Goal: Task Accomplishment & Management: Use online tool/utility

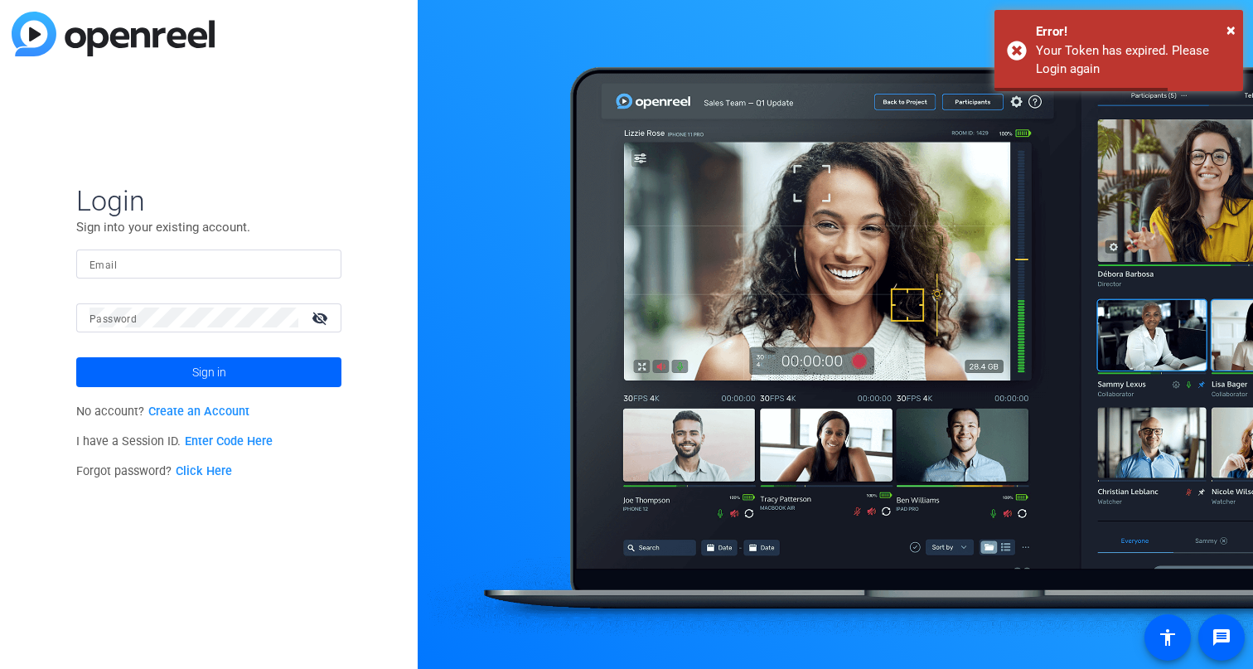
click at [200, 266] on input "Email" at bounding box center [208, 264] width 239 height 20
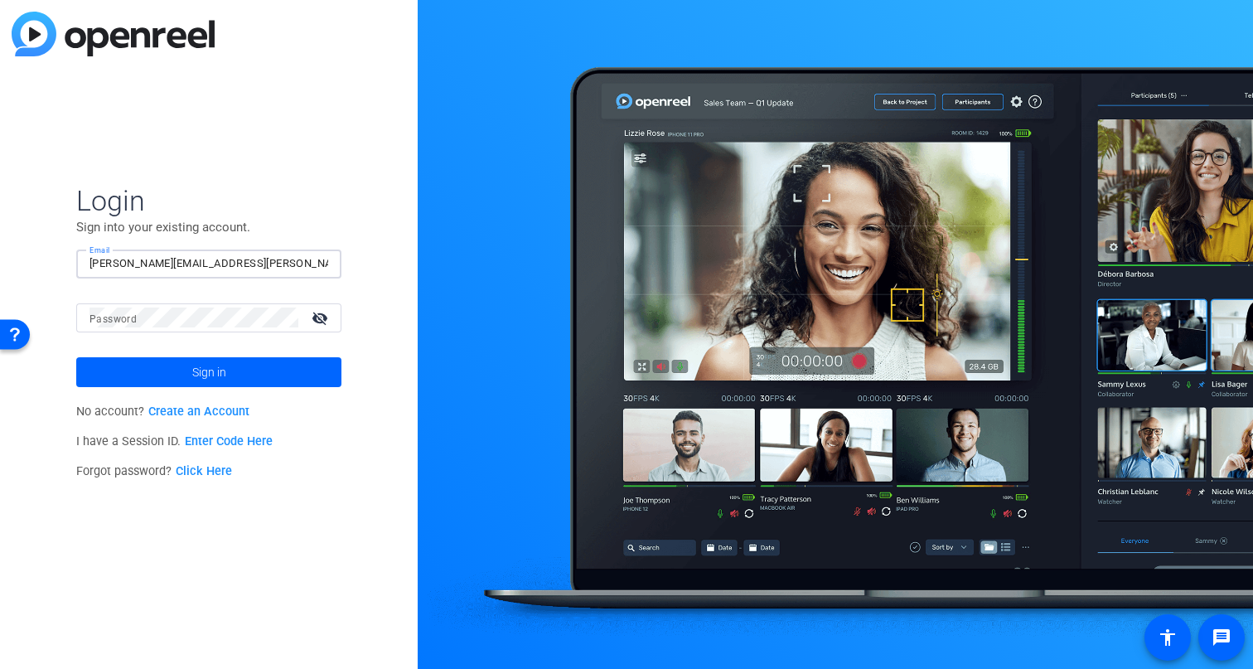
type input "[PERSON_NAME][EMAIL_ADDRESS][PERSON_NAME][PERSON_NAME][DOMAIN_NAME]"
click at [76, 357] on button "Sign in" at bounding box center [208, 372] width 265 height 30
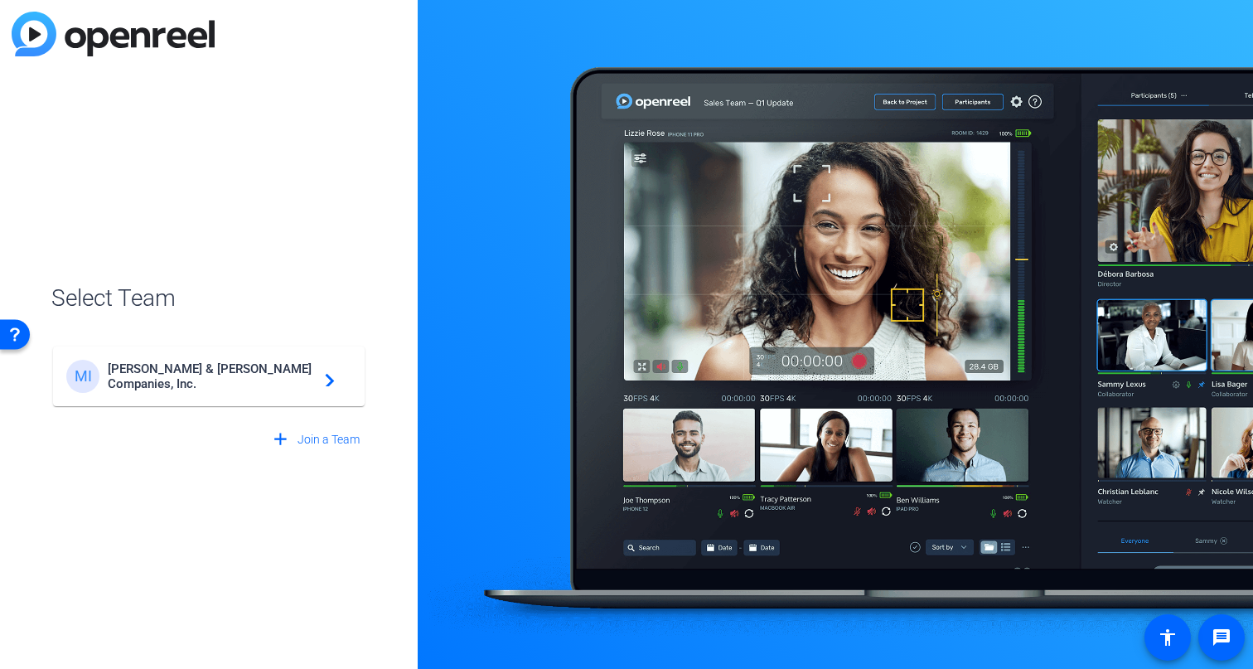
click at [136, 378] on span "[PERSON_NAME] & [PERSON_NAME] Companies, Inc." at bounding box center [211, 376] width 207 height 30
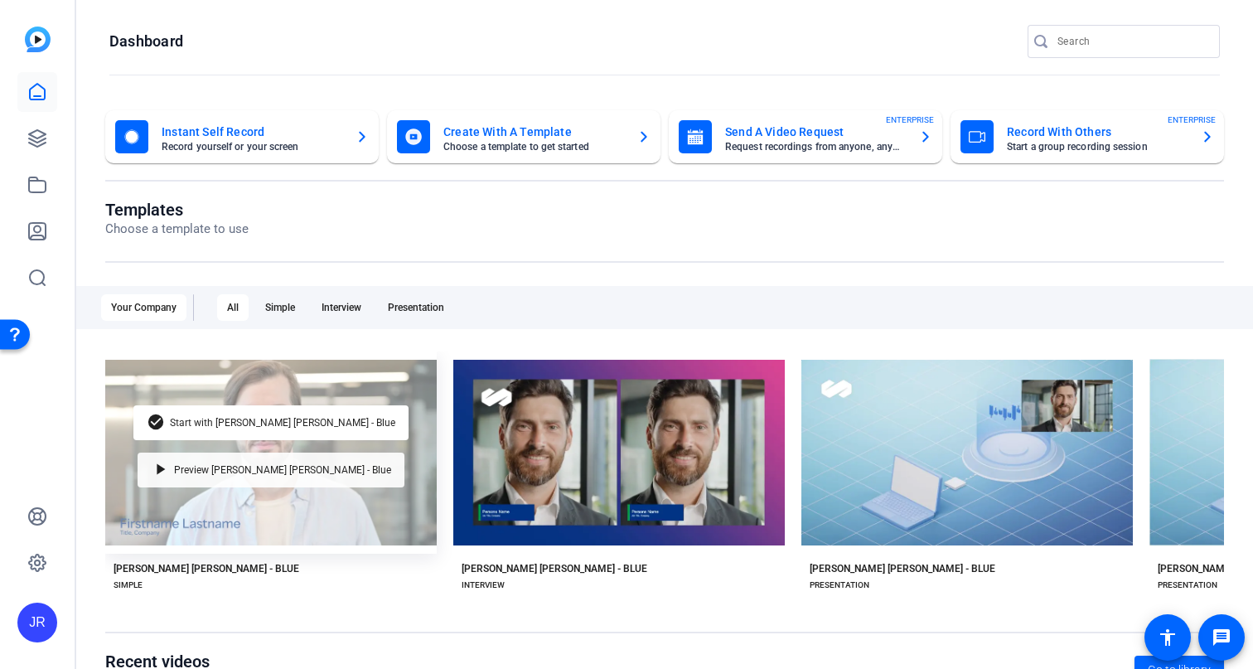
click at [298, 470] on span "Preview [PERSON_NAME] [PERSON_NAME] - Blue" at bounding box center [282, 470] width 217 height 10
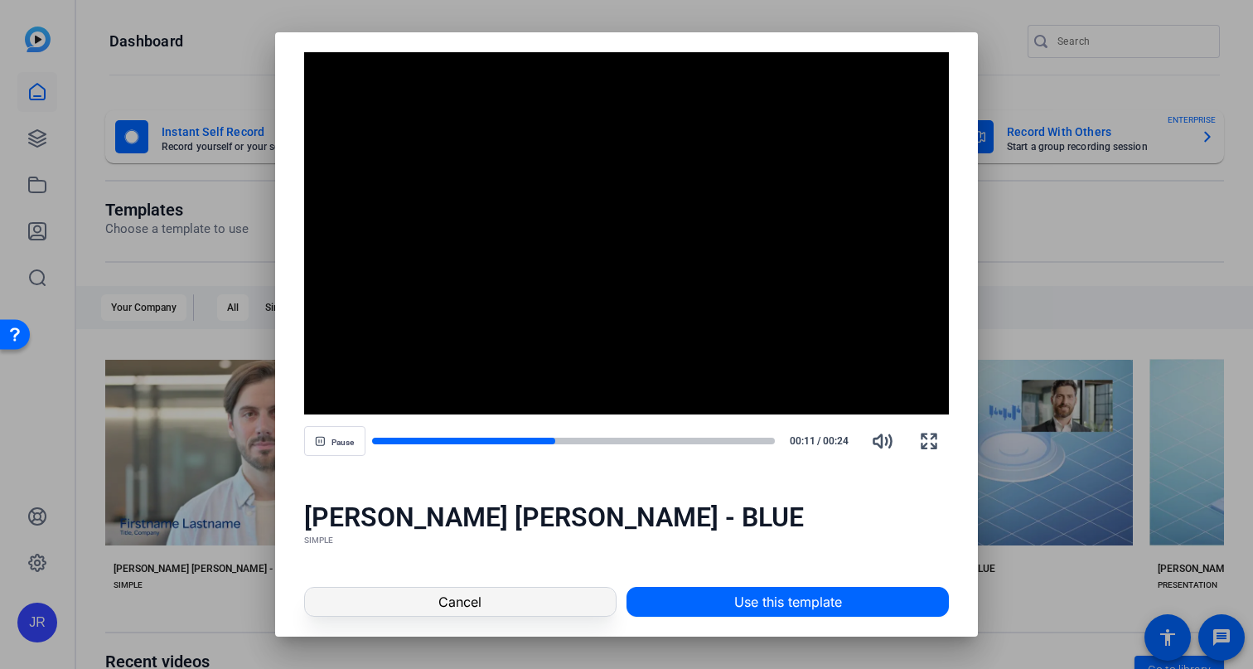
click at [534, 605] on span at bounding box center [460, 602] width 311 height 40
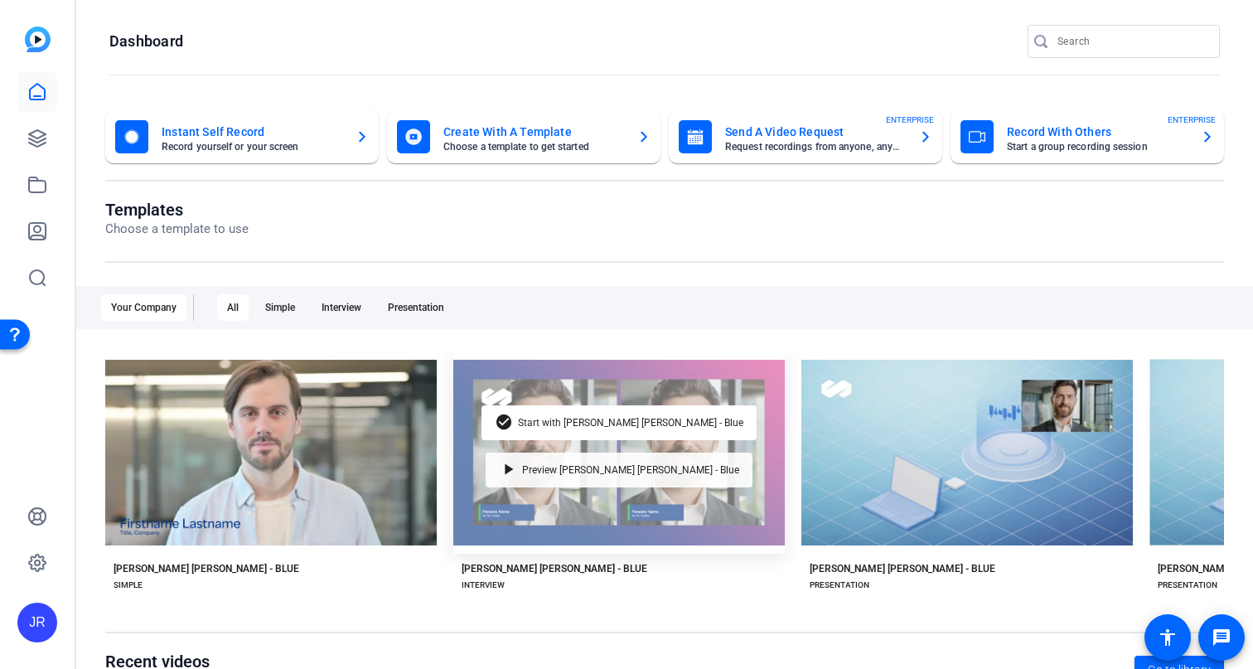
click at [607, 470] on span "Preview [PERSON_NAME] [PERSON_NAME] - Blue" at bounding box center [630, 470] width 217 height 10
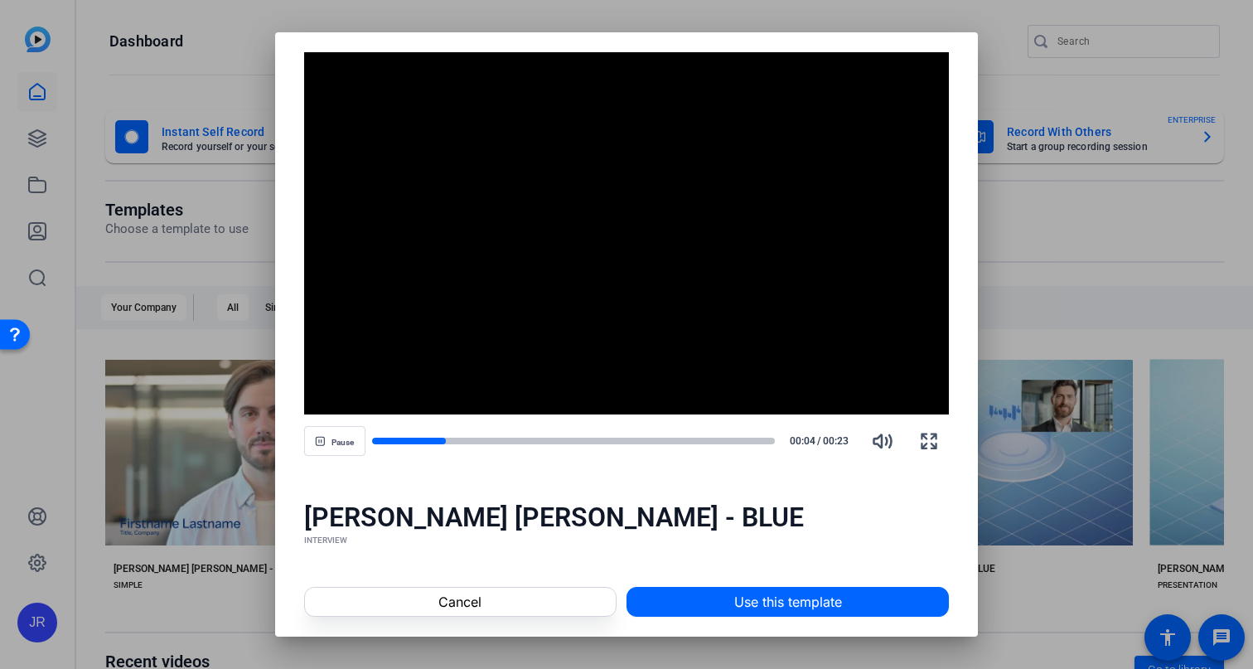
click at [176, 485] on div at bounding box center [626, 334] width 1253 height 669
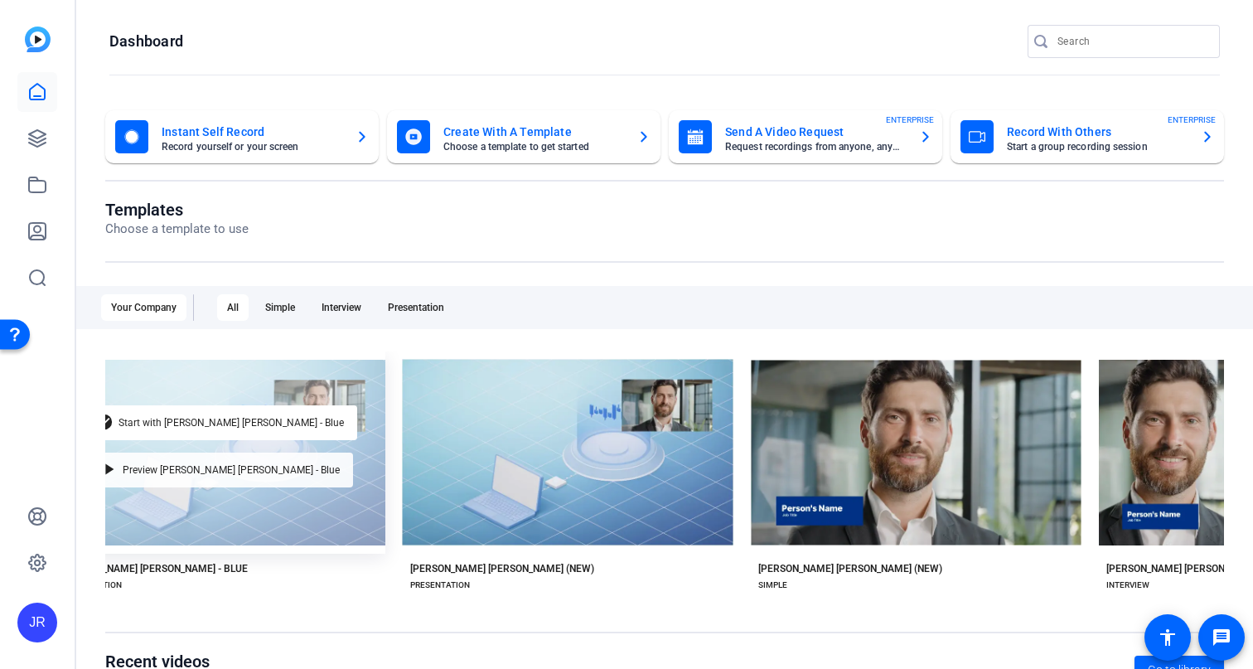
scroll to position [0, 953]
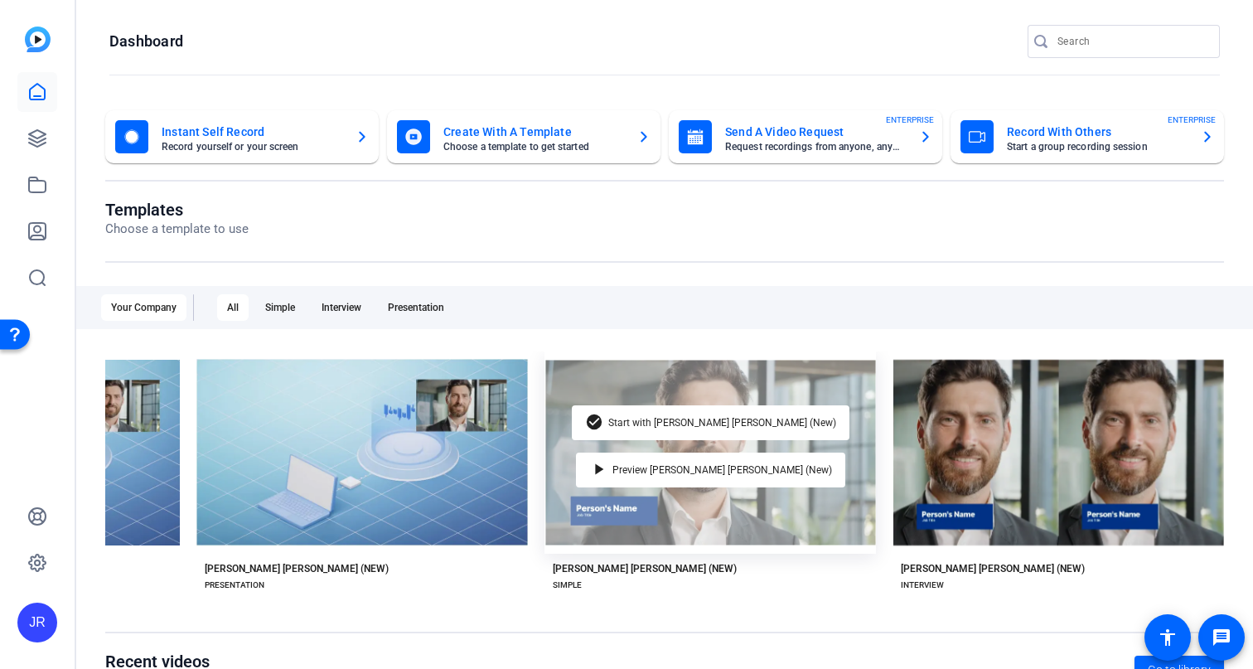
click at [784, 490] on div "check_circle Start with [PERSON_NAME] [PERSON_NAME] (New) play_arrow Preview [P…" at bounding box center [709, 452] width 331 height 202
click at [743, 471] on span "Preview [PERSON_NAME] [PERSON_NAME] (New)" at bounding box center [722, 470] width 220 height 10
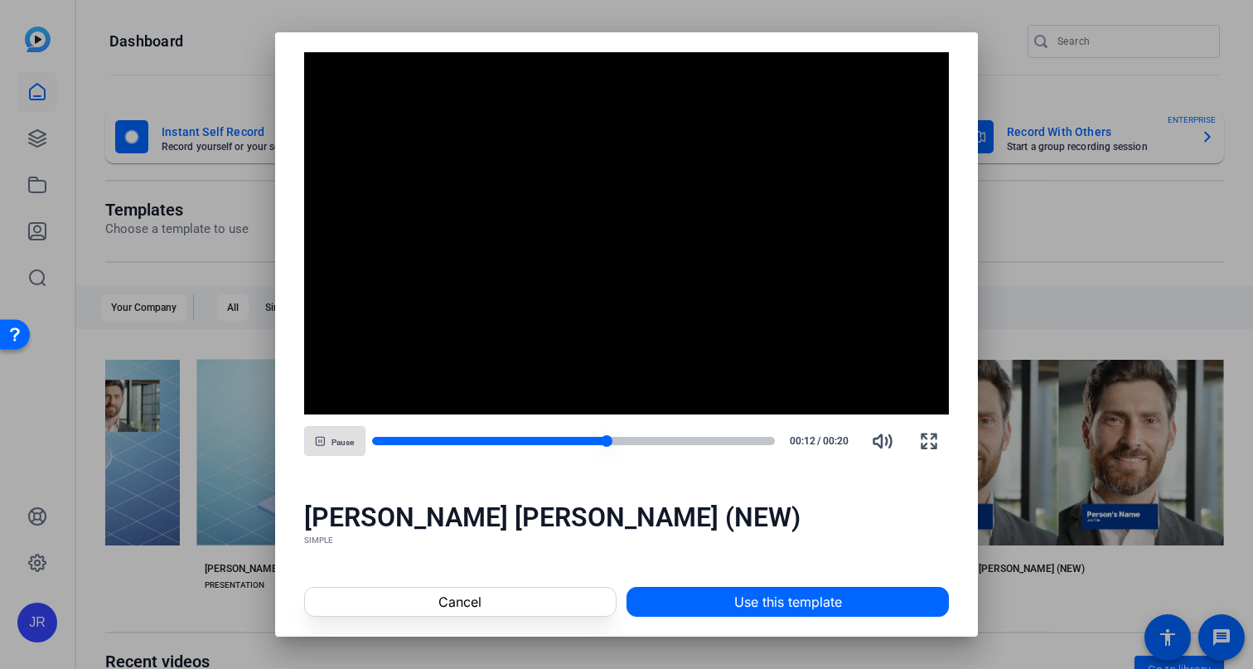
click at [505, 439] on div at bounding box center [489, 441] width 234 height 8
click at [708, 441] on div at bounding box center [573, 441] width 403 height 8
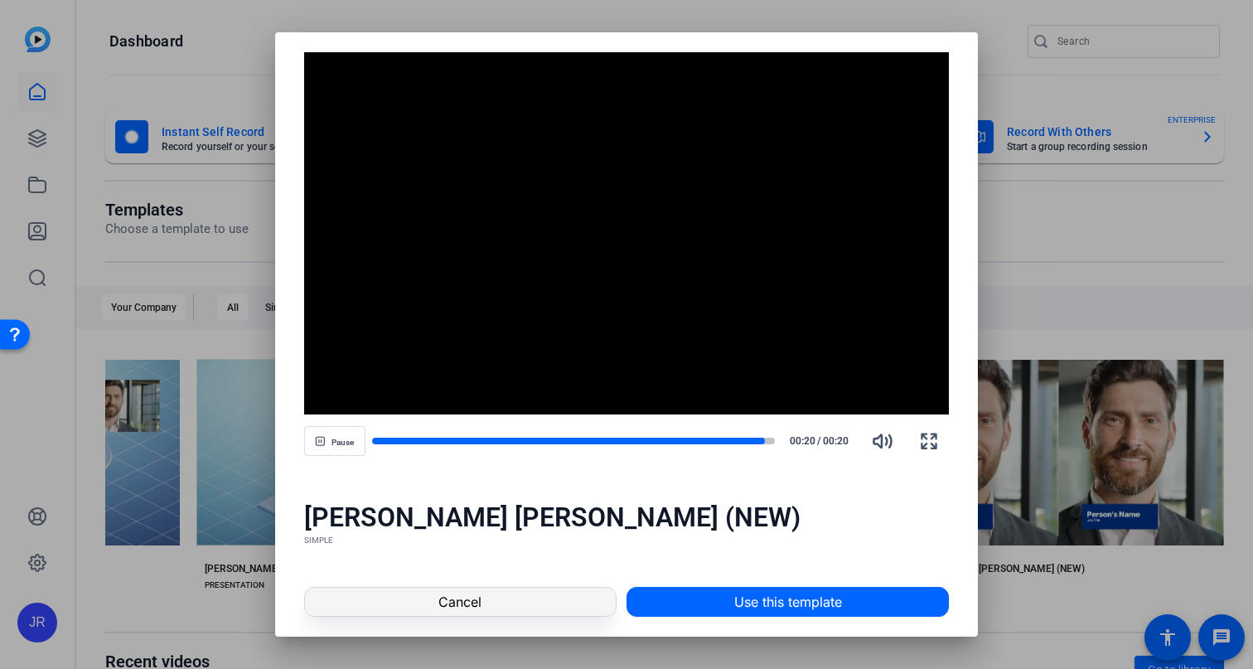
click at [523, 604] on span at bounding box center [460, 602] width 311 height 40
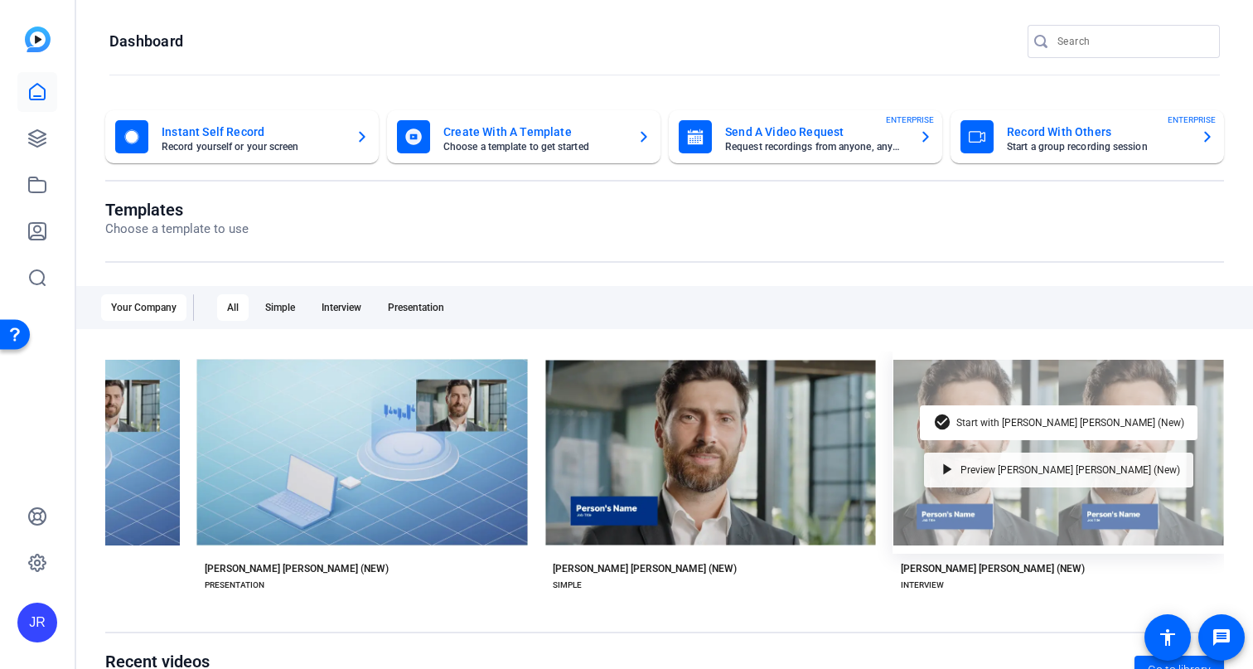
click at [1066, 470] on span "Preview [PERSON_NAME] [PERSON_NAME] (New)" at bounding box center [1070, 470] width 220 height 10
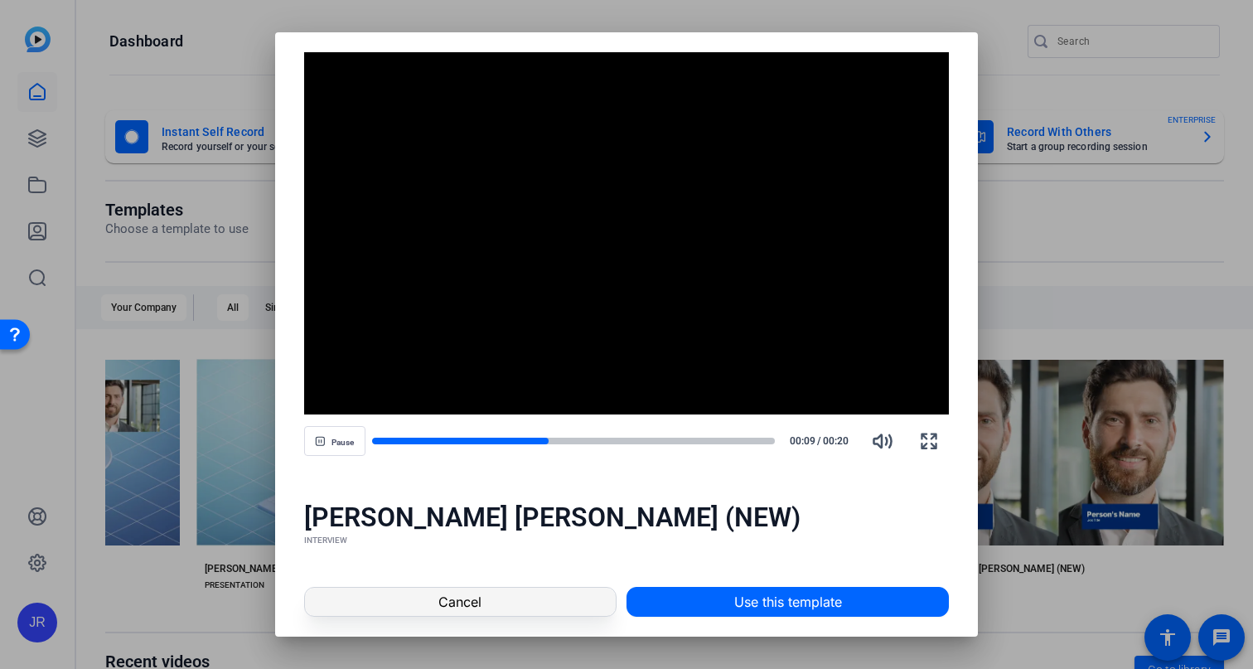
click at [600, 593] on span at bounding box center [460, 602] width 311 height 40
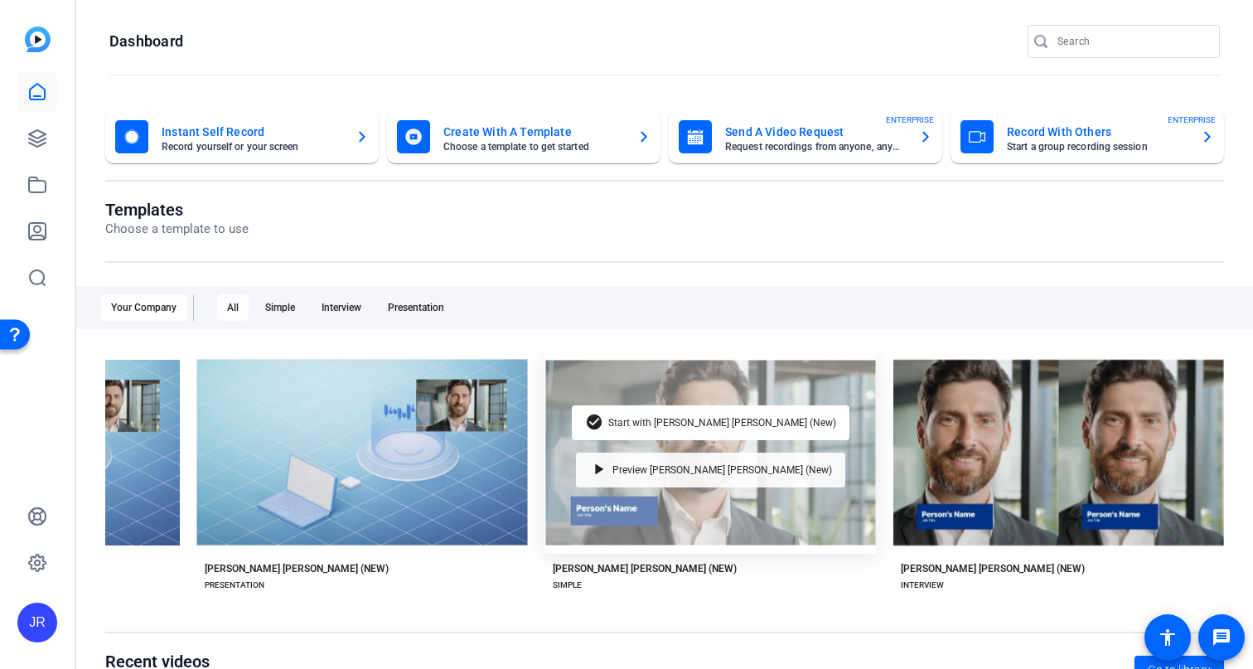
click at [659, 472] on span "Preview [PERSON_NAME] [PERSON_NAME] (New)" at bounding box center [722, 470] width 220 height 10
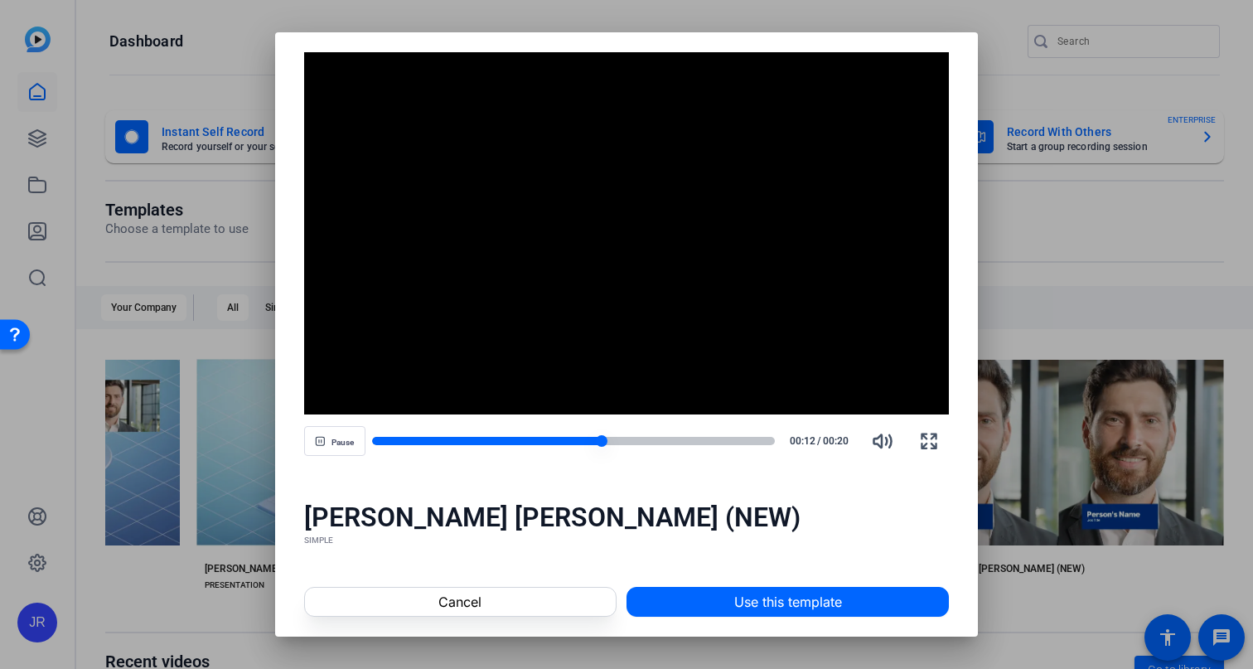
click at [515, 442] on div at bounding box center [486, 441] width 229 height 8
click at [483, 442] on div at bounding box center [451, 441] width 158 height 8
click at [459, 442] on div at bounding box center [440, 441] width 136 height 8
click at [696, 442] on div at bounding box center [573, 441] width 403 height 8
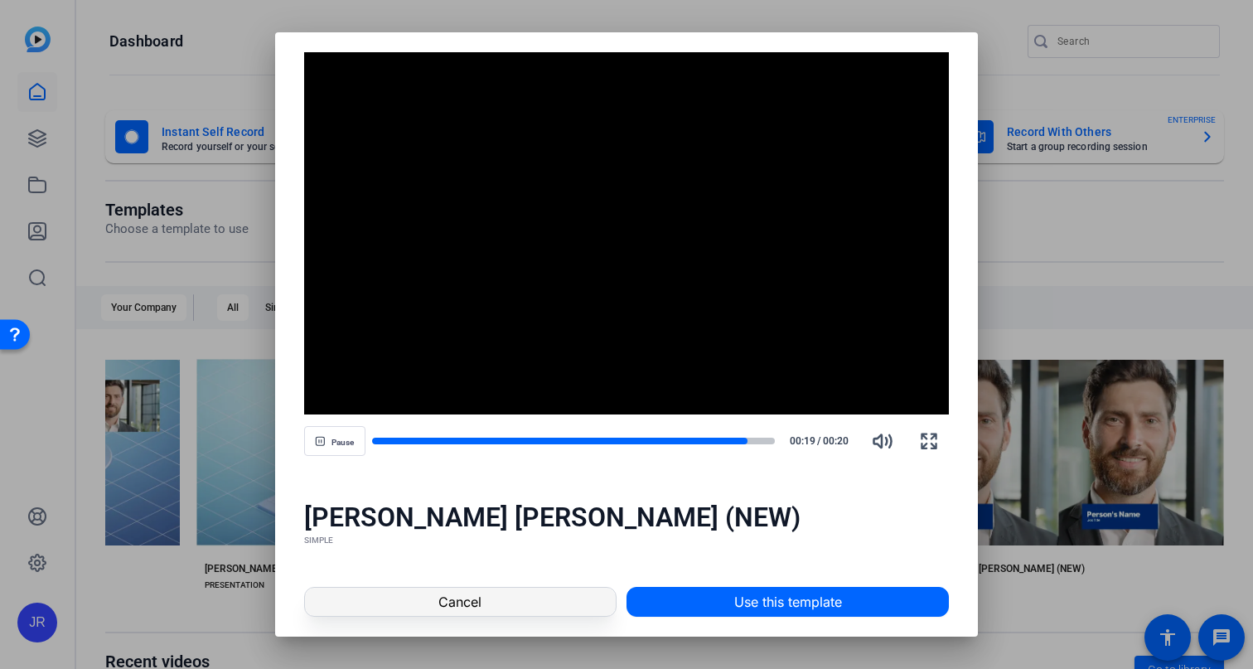
click at [536, 600] on span at bounding box center [460, 602] width 311 height 40
